Goal: Find specific page/section

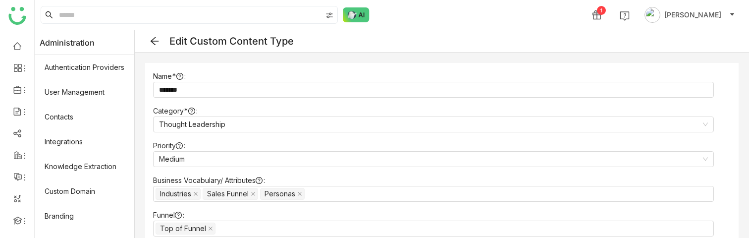
scroll to position [189, 0]
